Goal: Task Accomplishment & Management: Manage account settings

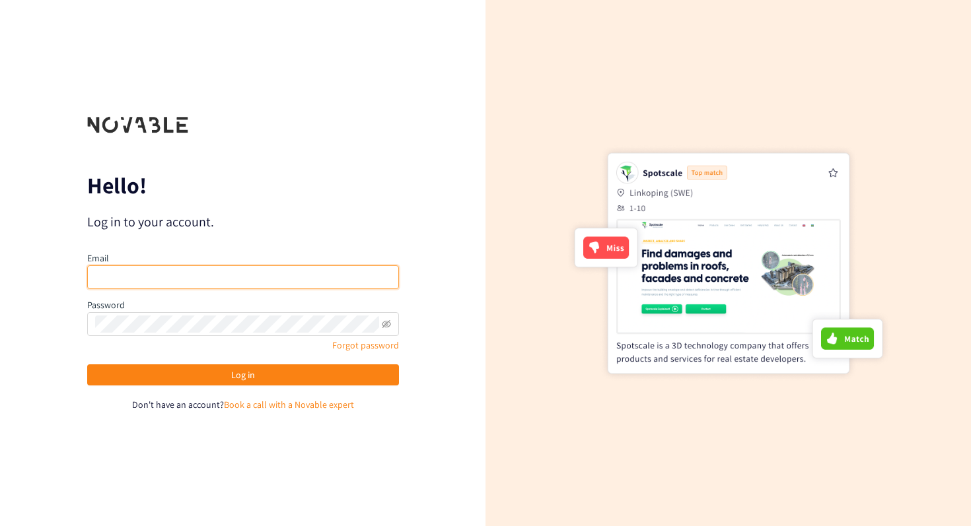
click at [270, 271] on input "email" at bounding box center [243, 277] width 312 height 24
type input "[PERSON_NAME][EMAIL_ADDRESS][DOMAIN_NAME]"
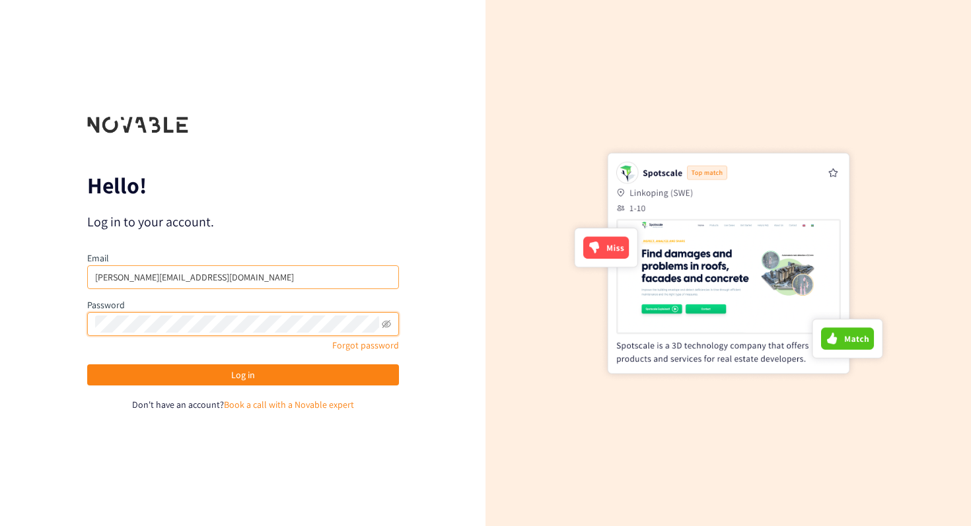
click at [87, 365] on button "Log in" at bounding box center [243, 375] width 312 height 21
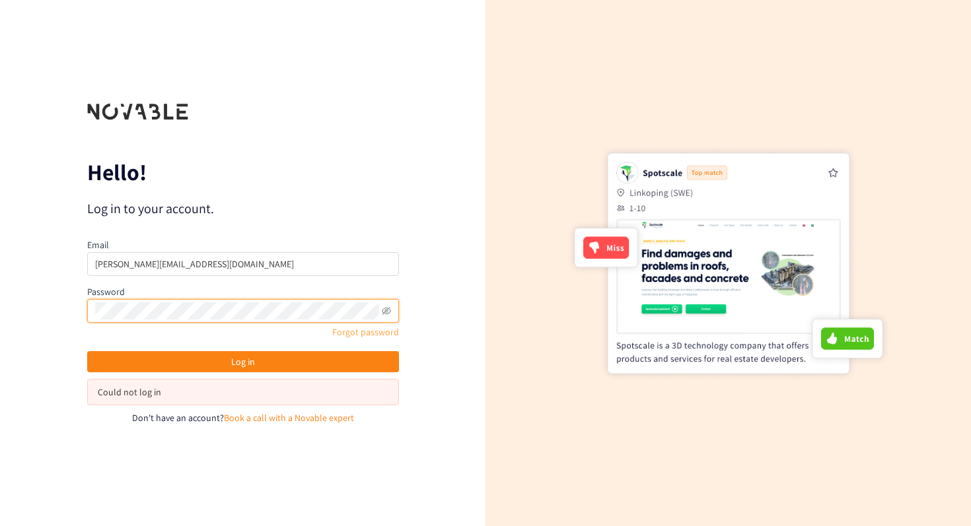
click at [373, 333] on link "Forgot password" at bounding box center [365, 332] width 67 height 12
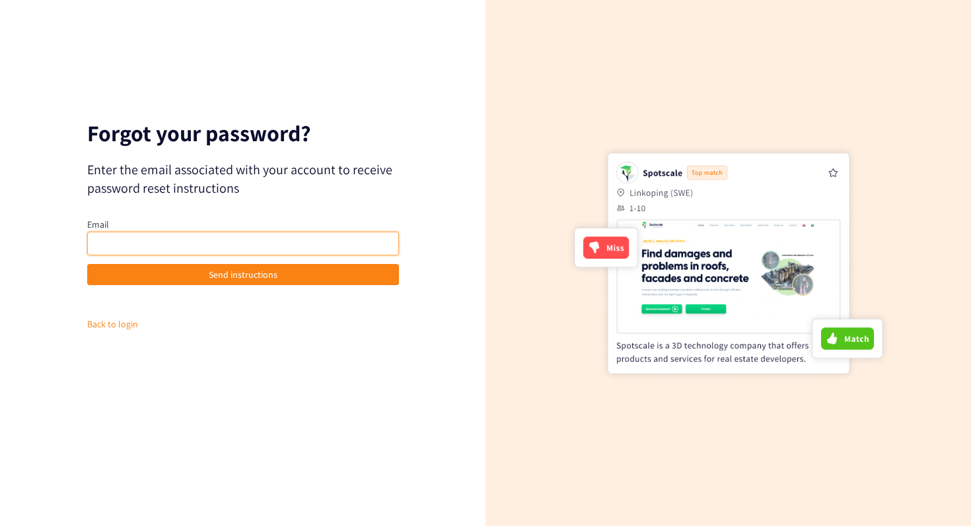
click at [320, 234] on input "email" at bounding box center [243, 244] width 312 height 24
click at [314, 340] on form "Forgot your password? Enter the email associated with your account to receive p…" at bounding box center [243, 263] width 312 height 281
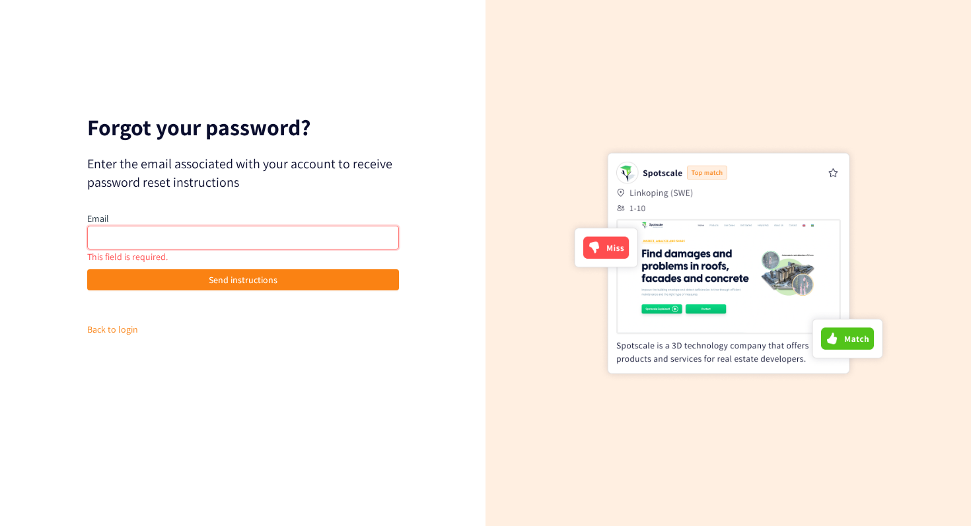
click at [282, 243] on input "email" at bounding box center [243, 238] width 312 height 24
type input "[PERSON_NAME].t"
type input "j"
paste input "[PERSON_NAME][EMAIL_ADDRESS][DOMAIN_NAME]"
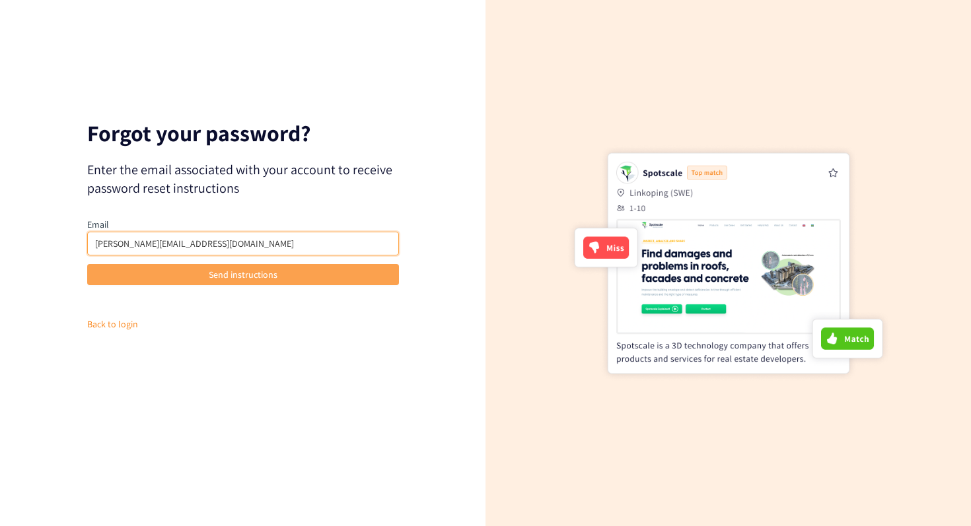
type input "[PERSON_NAME][EMAIL_ADDRESS][DOMAIN_NAME]"
click at [273, 277] on span "Send instructions" at bounding box center [243, 274] width 69 height 15
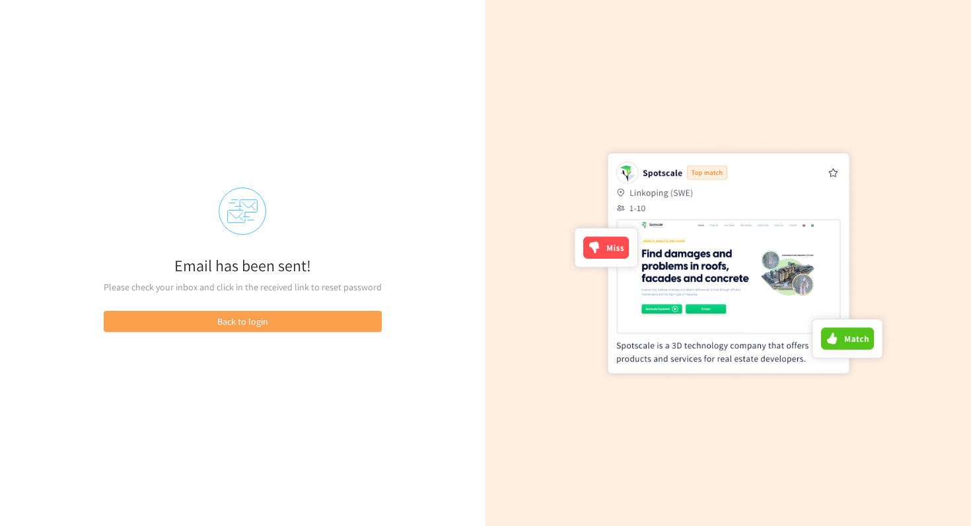
click at [270, 318] on button "Back to login" at bounding box center [243, 321] width 278 height 21
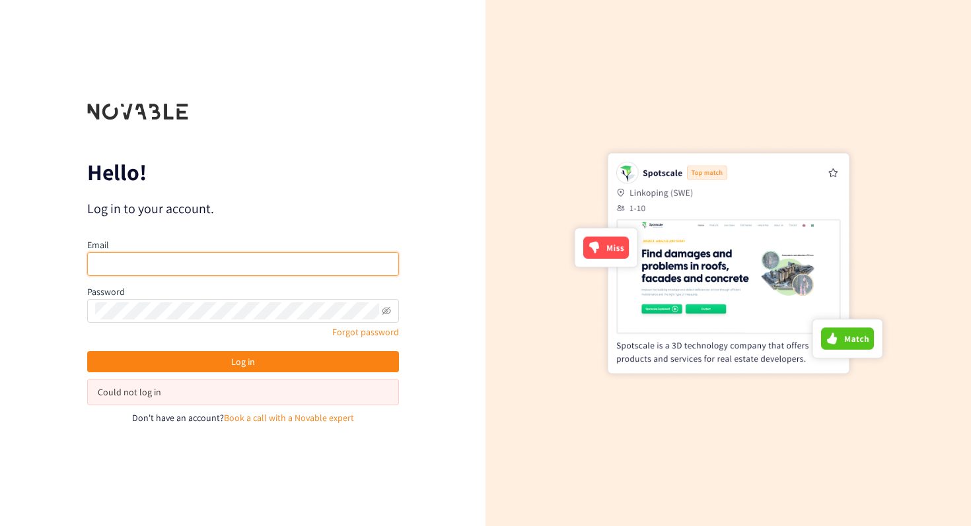
click at [267, 271] on input "email" at bounding box center [243, 264] width 312 height 24
type input "[PERSON_NAME][EMAIL_ADDRESS][DOMAIN_NAME]"
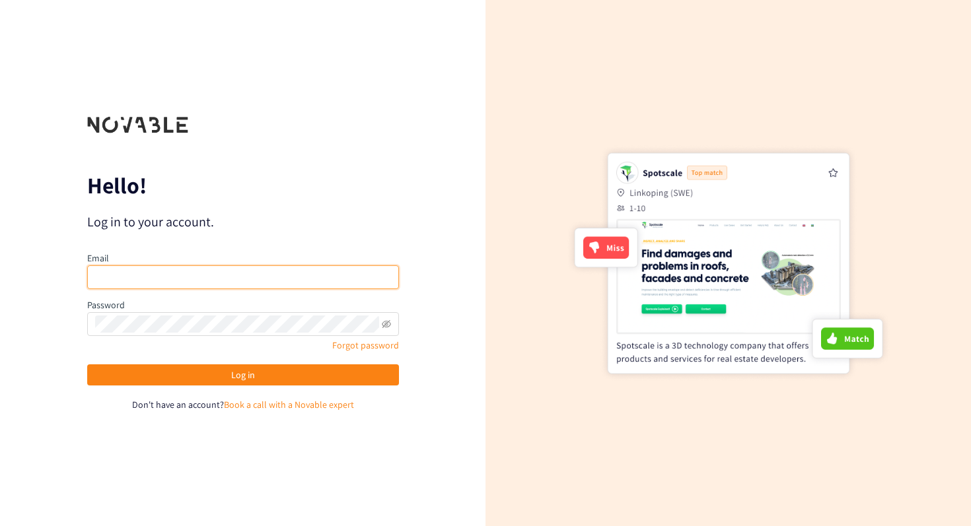
click at [182, 283] on input "email" at bounding box center [243, 277] width 312 height 24
type input "[PERSON_NAME][EMAIL_ADDRESS][DOMAIN_NAME]"
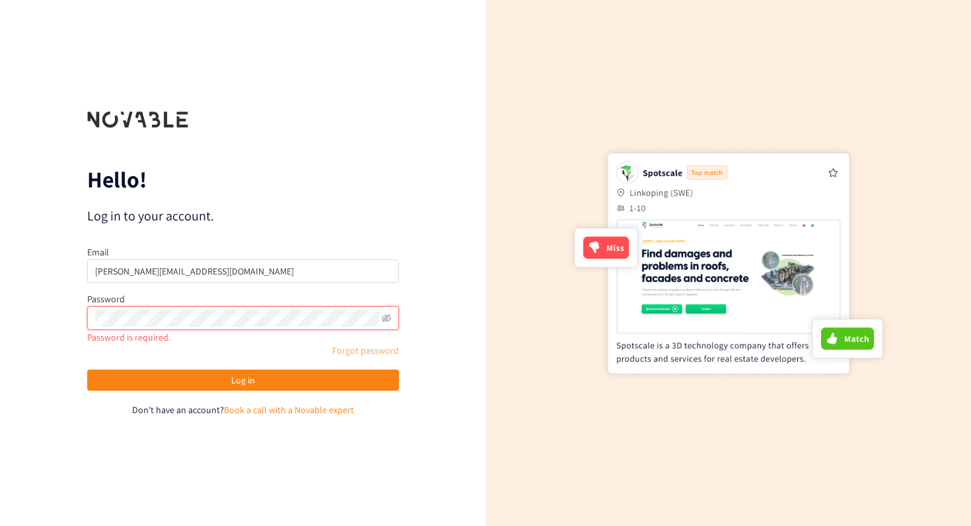
click at [357, 349] on link "Forgot password" at bounding box center [365, 351] width 67 height 12
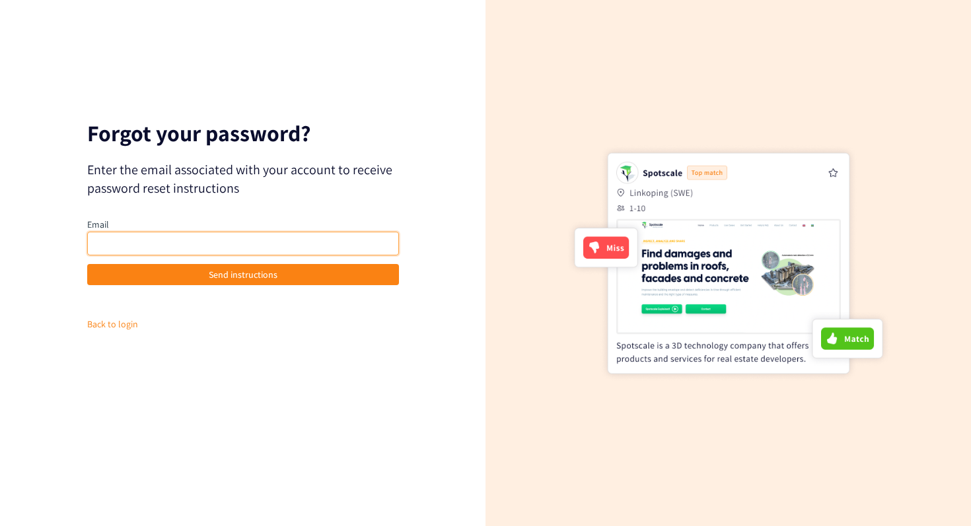
click at [324, 244] on input "email" at bounding box center [243, 244] width 312 height 24
type input "[PERSON_NAME][EMAIL_ADDRESS][DOMAIN_NAME]"
